Goal: Information Seeking & Learning: Check status

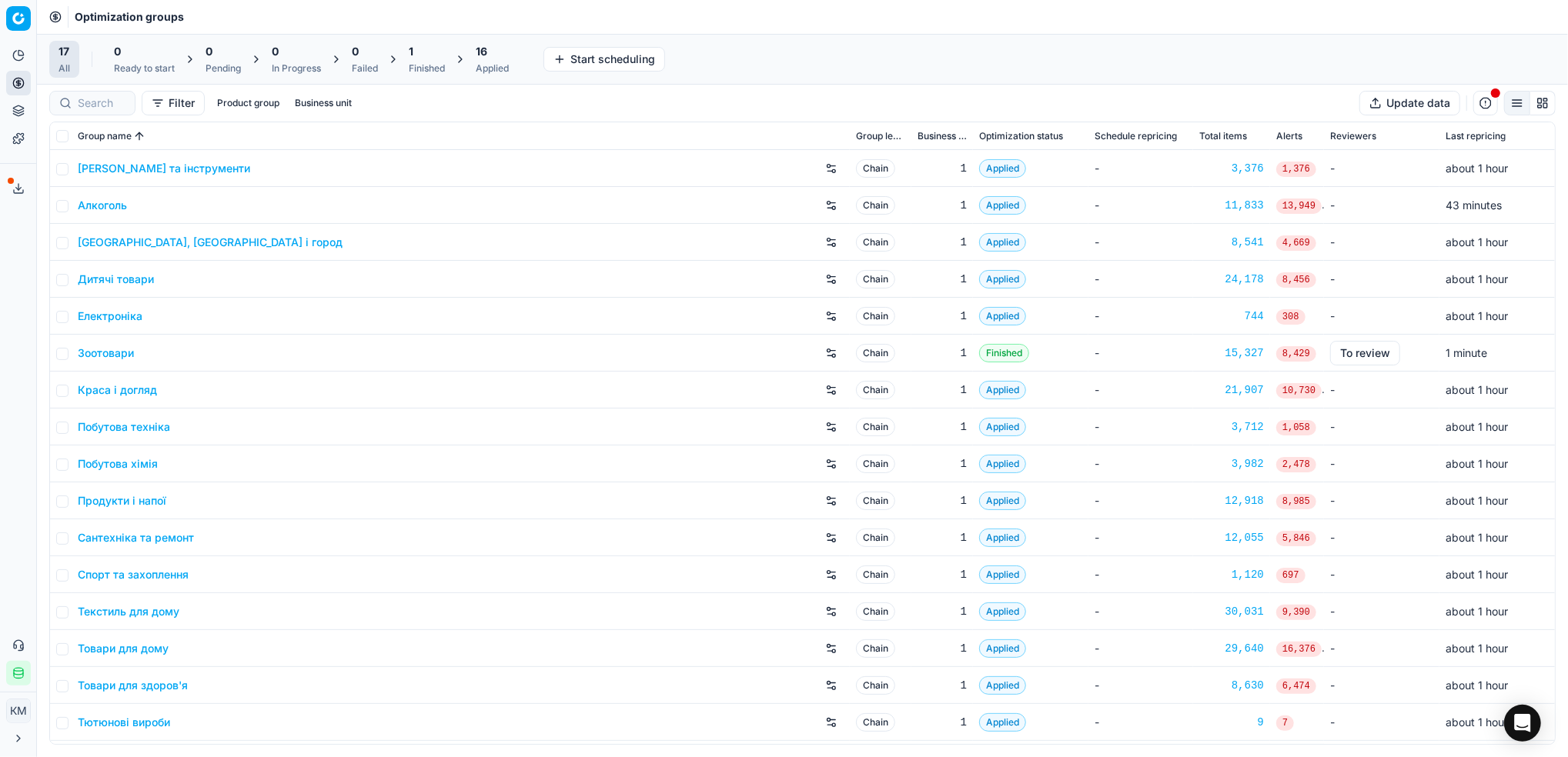
click at [152, 467] on link "Побутова хімія" at bounding box center [117, 464] width 80 height 15
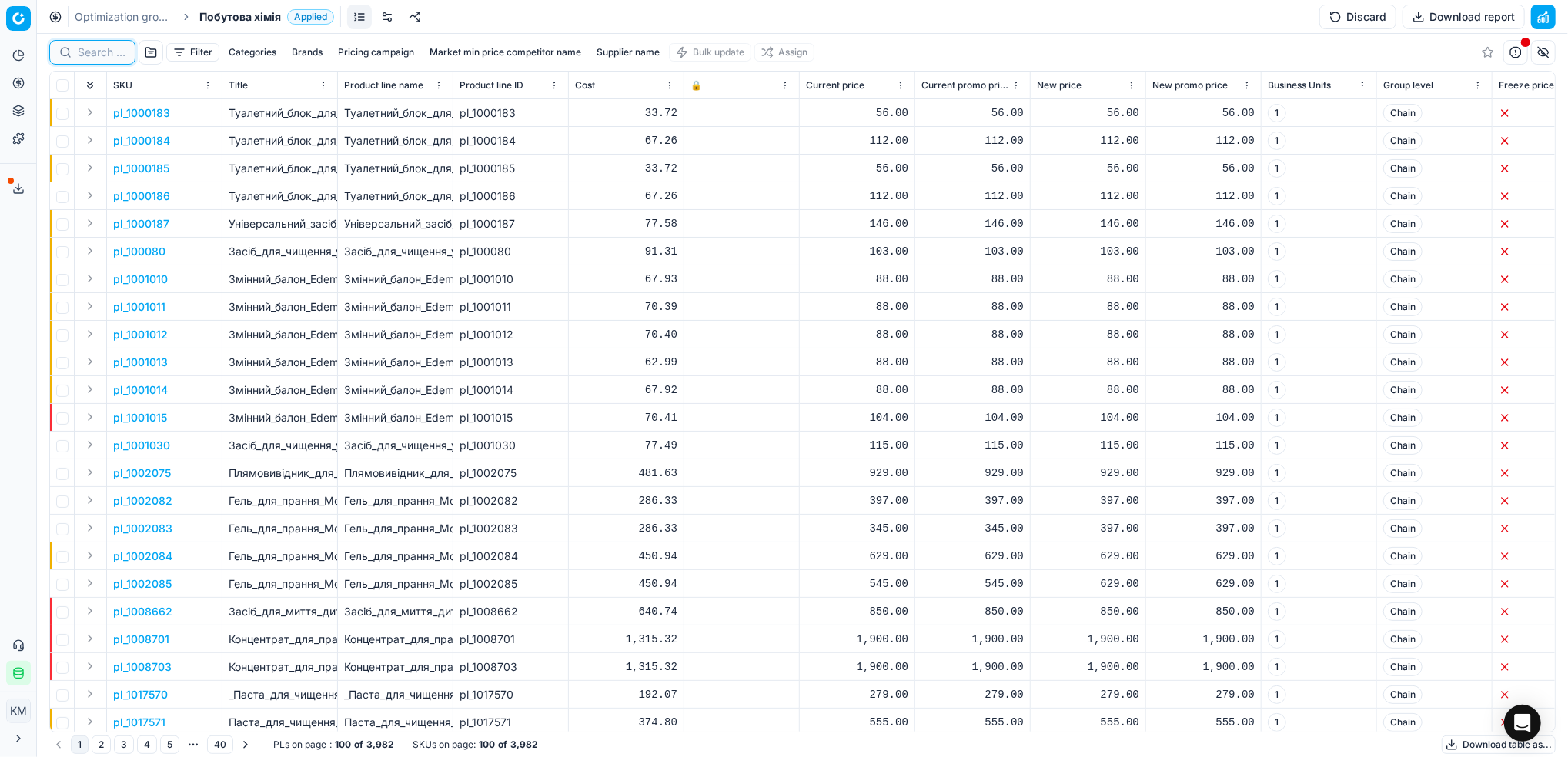
click at [104, 54] on input at bounding box center [102, 52] width 48 height 15
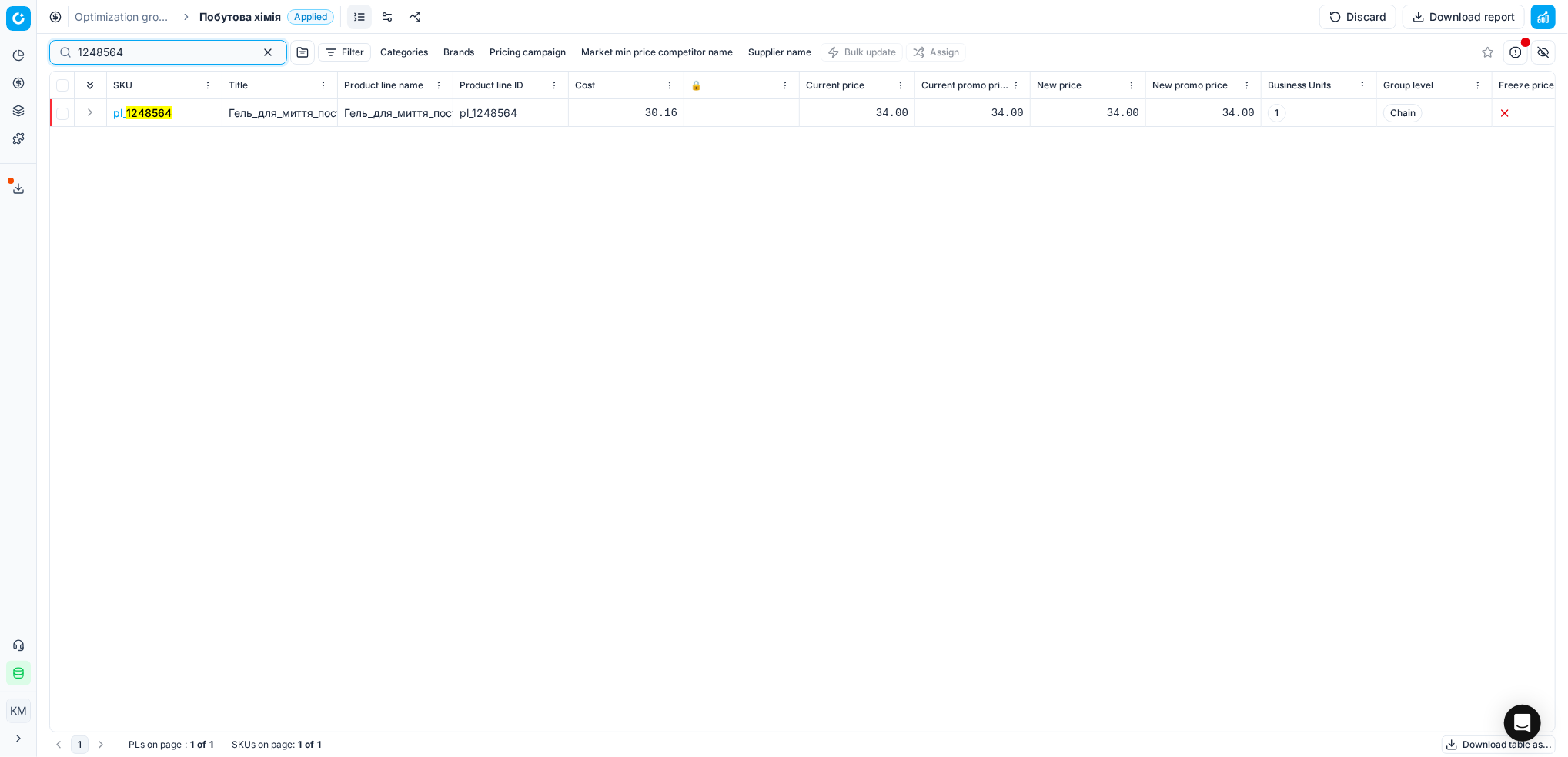
type input "1248564"
click at [154, 116] on mark "1248564" at bounding box center [148, 112] width 45 height 13
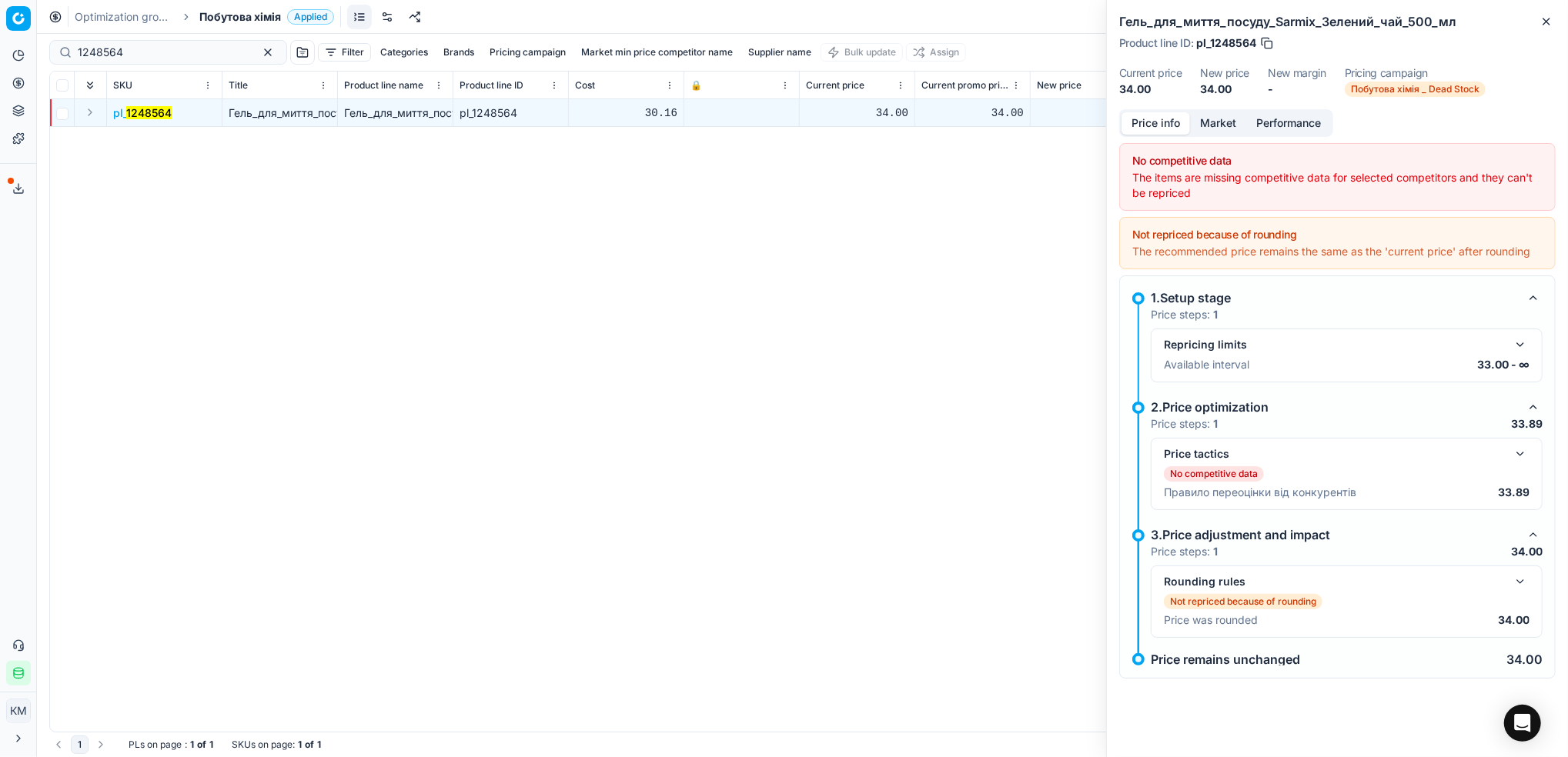
click at [1217, 119] on button "Market" at bounding box center [1218, 123] width 57 height 22
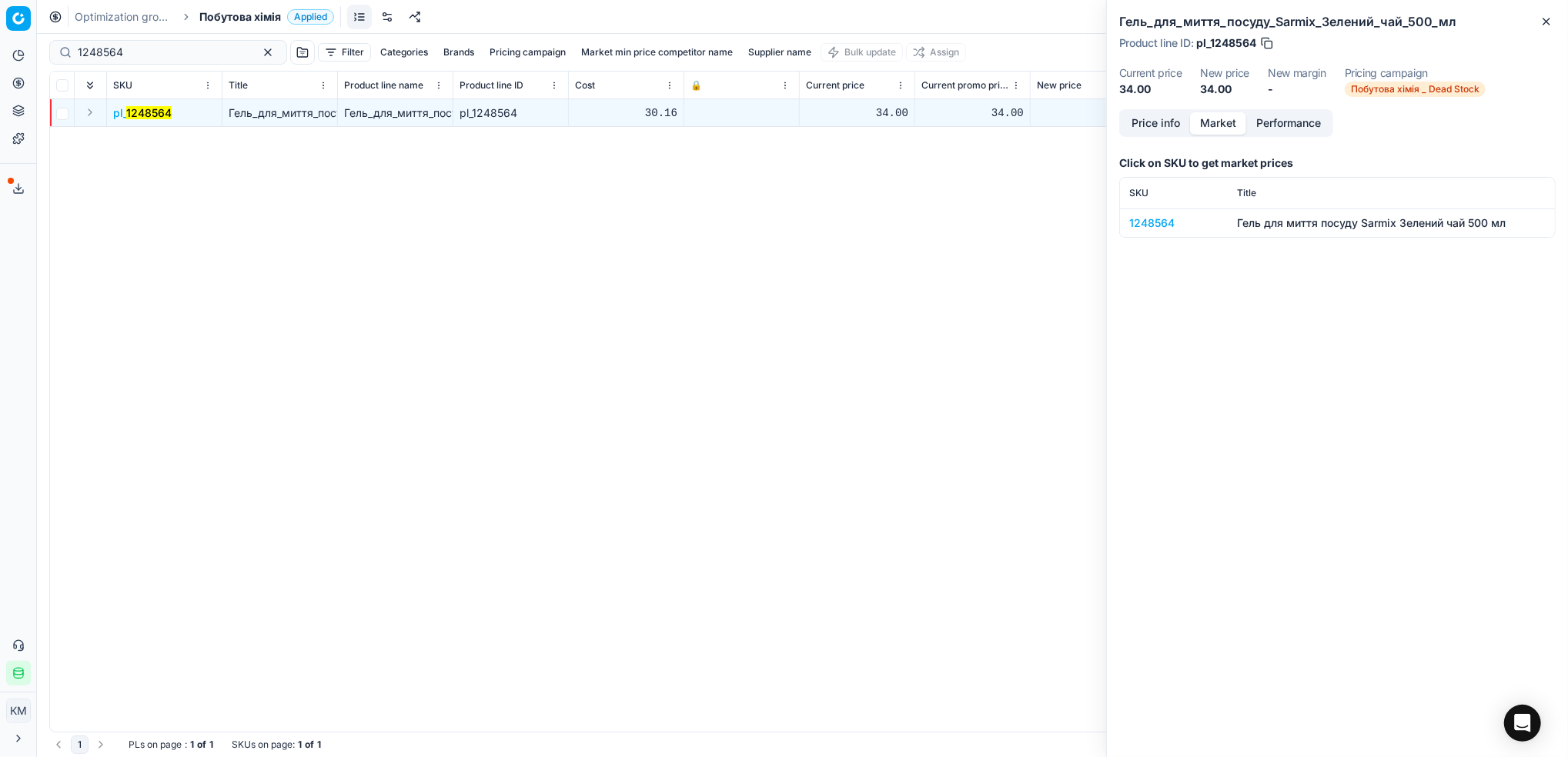
click at [1151, 218] on div "1248564" at bounding box center [1174, 223] width 89 height 15
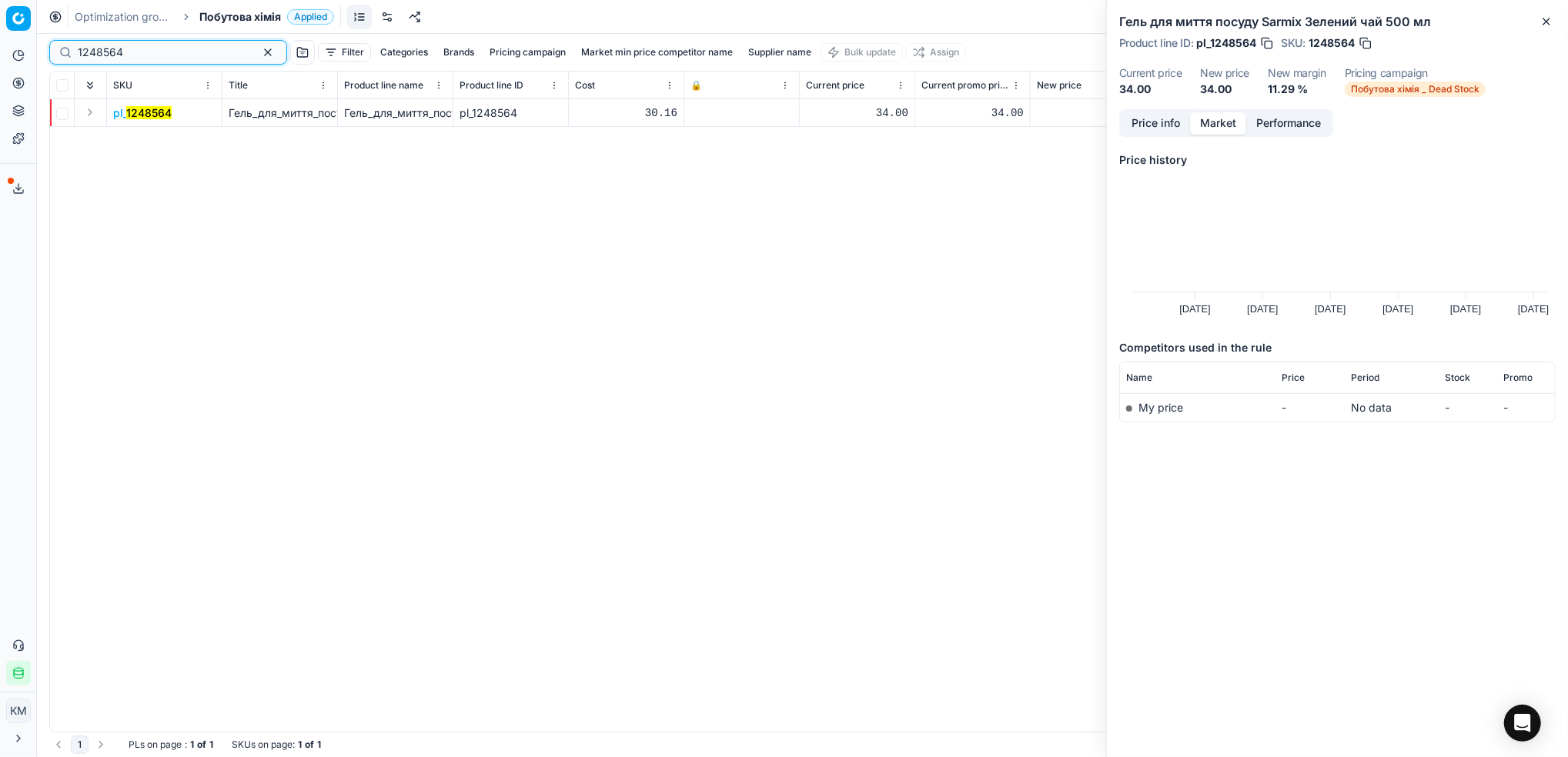
drag, startPoint x: 158, startPoint y: 57, endPoint x: 113, endPoint y: 26, distance: 54.6
click at [0, 45] on html "Pricing platform Analytics Pricing Product portfolio Templates Export service 5…" at bounding box center [784, 378] width 1568 height 757
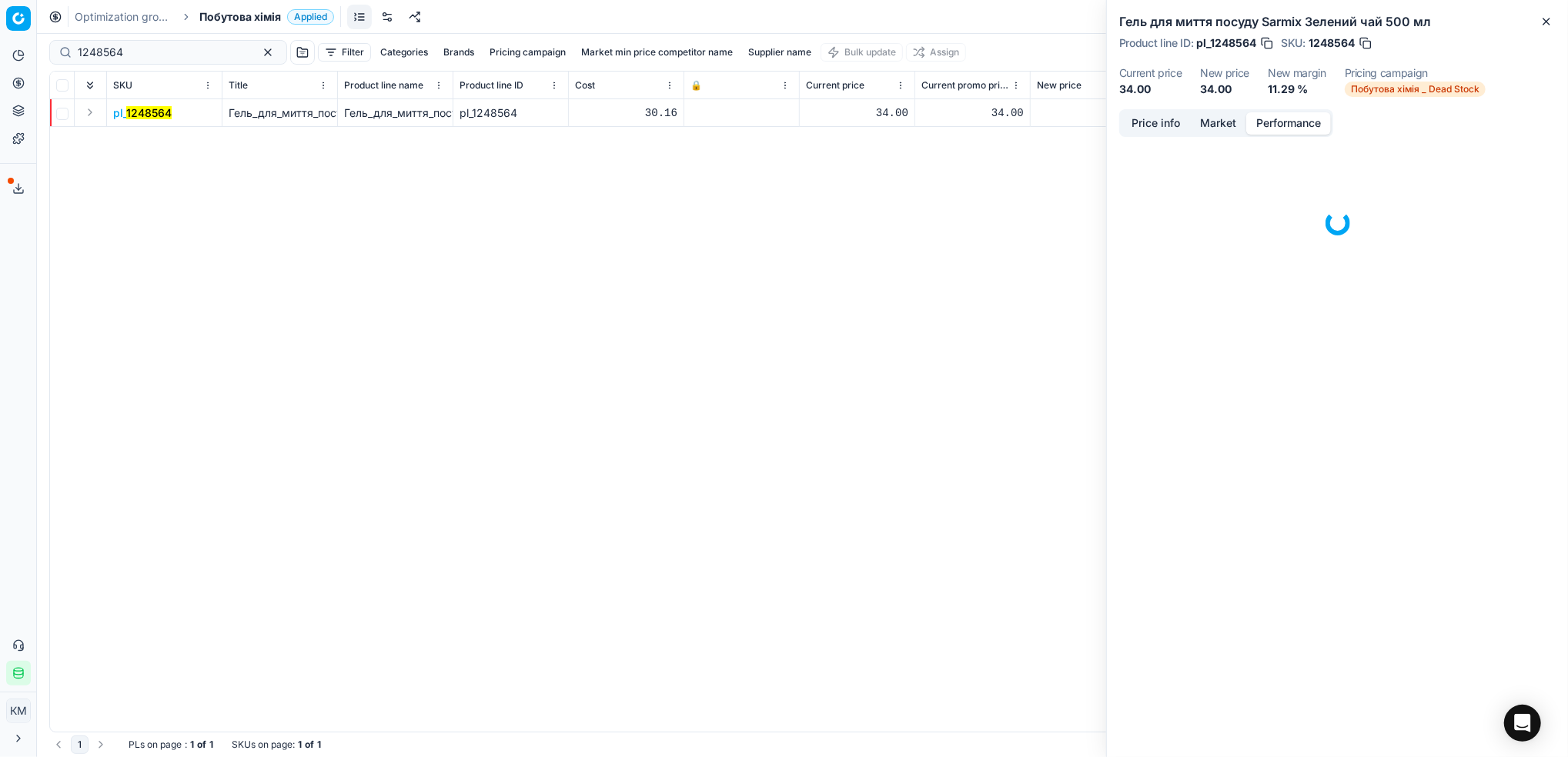
click at [1304, 126] on button "Performance" at bounding box center [1288, 123] width 85 height 22
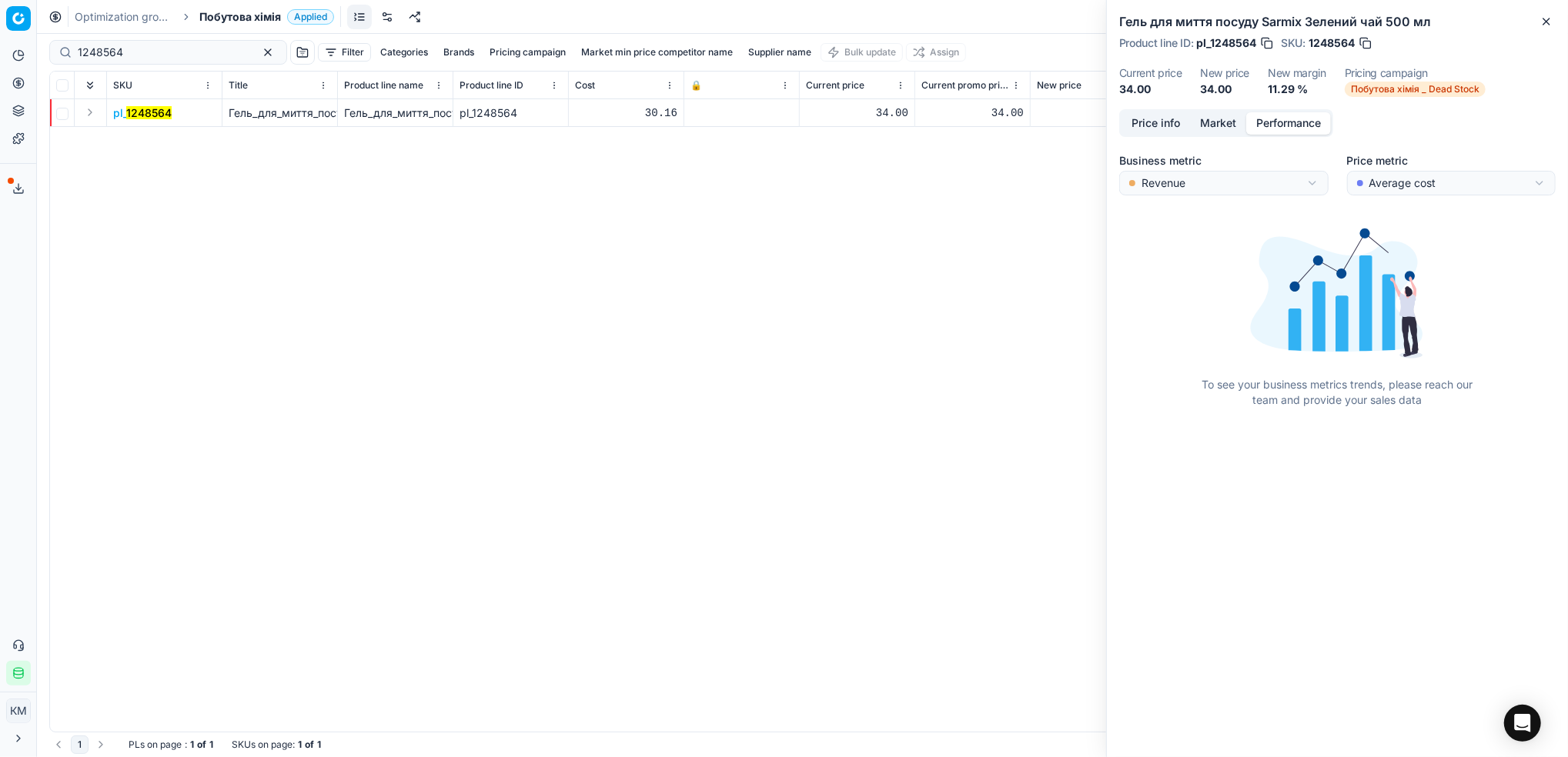
click at [1168, 117] on button "Price info" at bounding box center [1156, 123] width 69 height 22
